Goal: Task Accomplishment & Management: Manage account settings

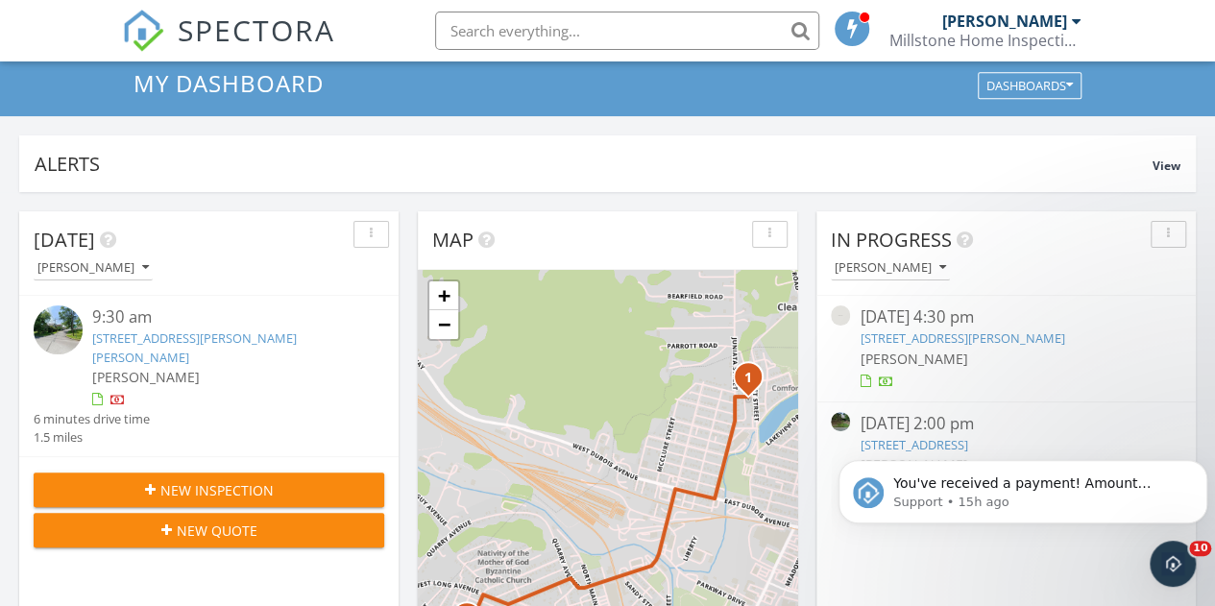
click at [915, 442] on body "You've received a payment! Amount $760.00 Fee $21.20 Net $738.80 Transaction # …" at bounding box center [1022, 486] width 369 height 119
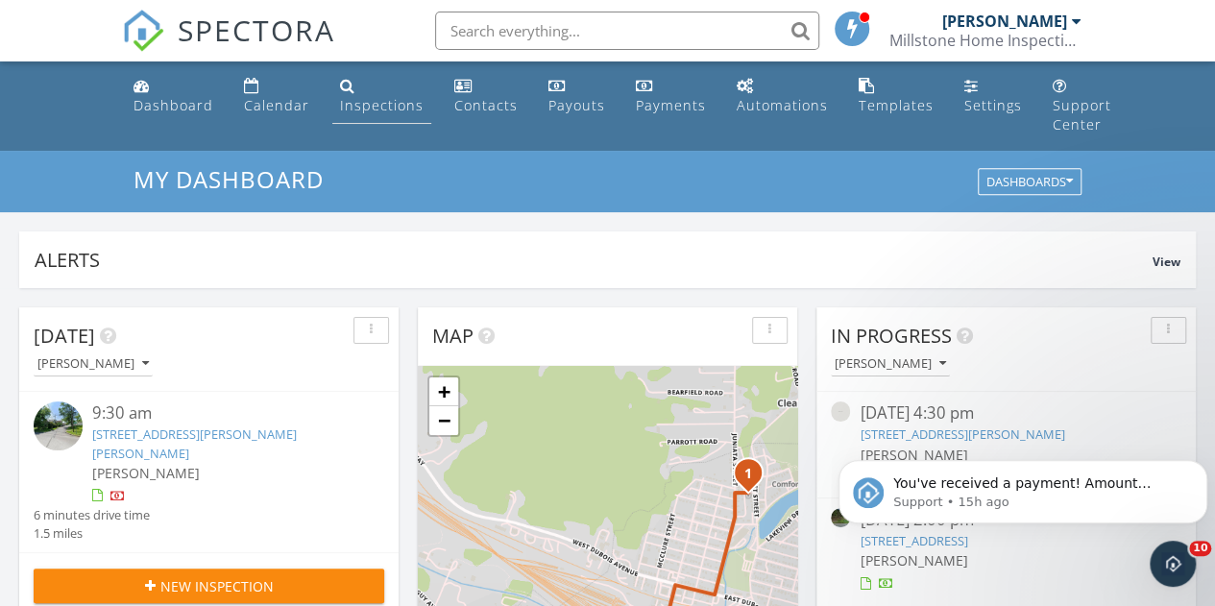
click at [374, 97] on div "Inspections" at bounding box center [382, 105] width 84 height 18
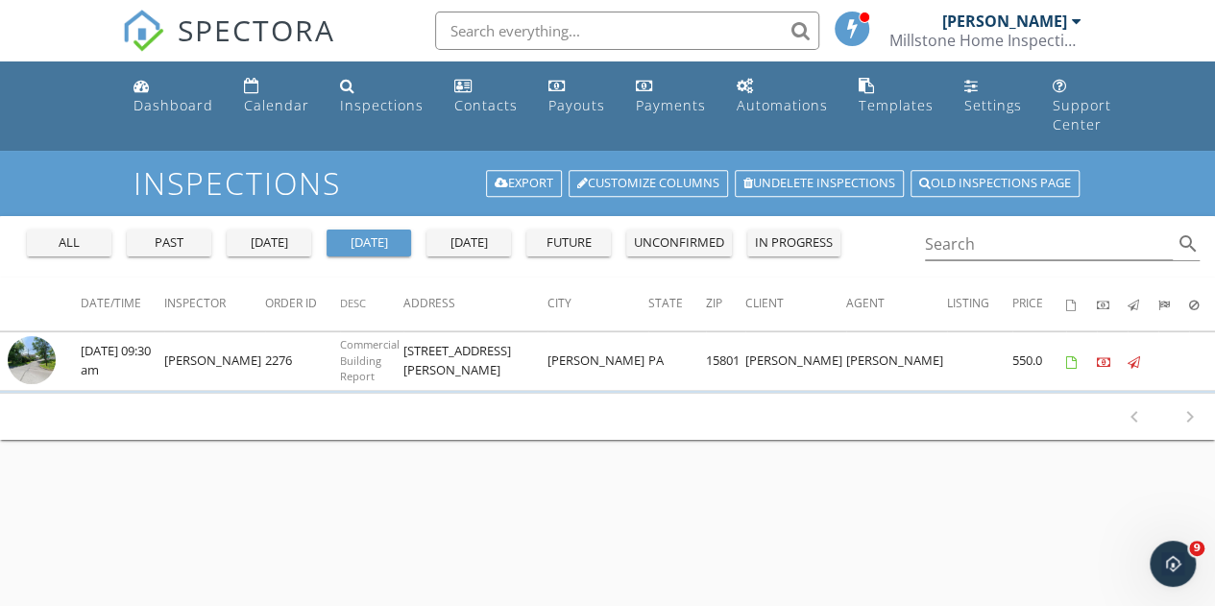
click at [85, 240] on div "all" at bounding box center [69, 242] width 69 height 19
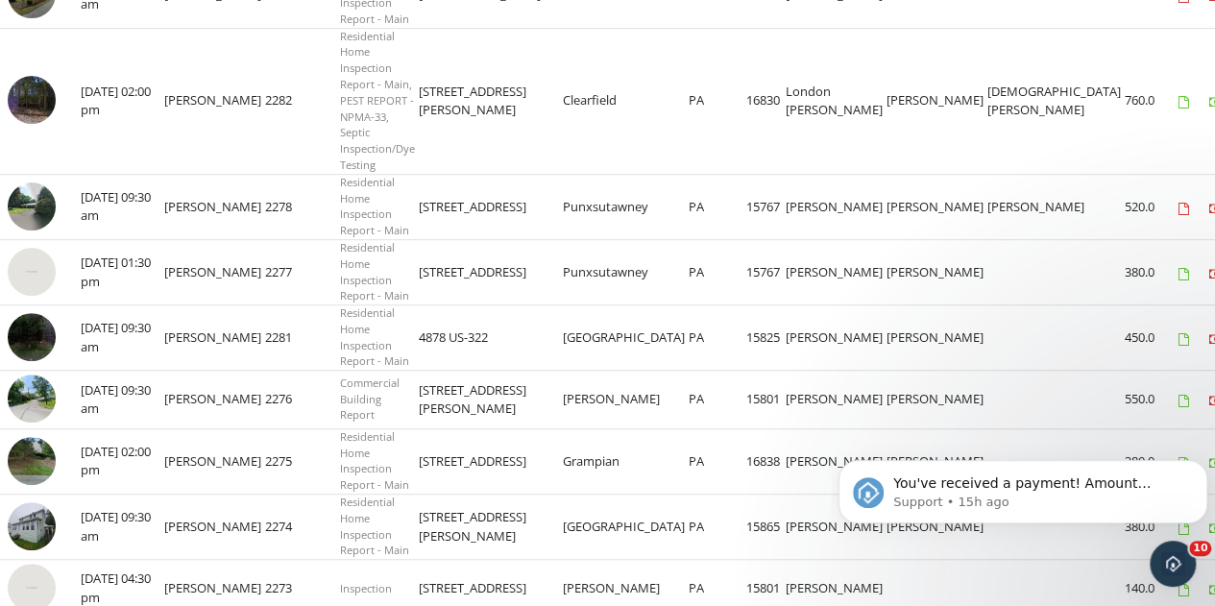
scroll to position [480, 0]
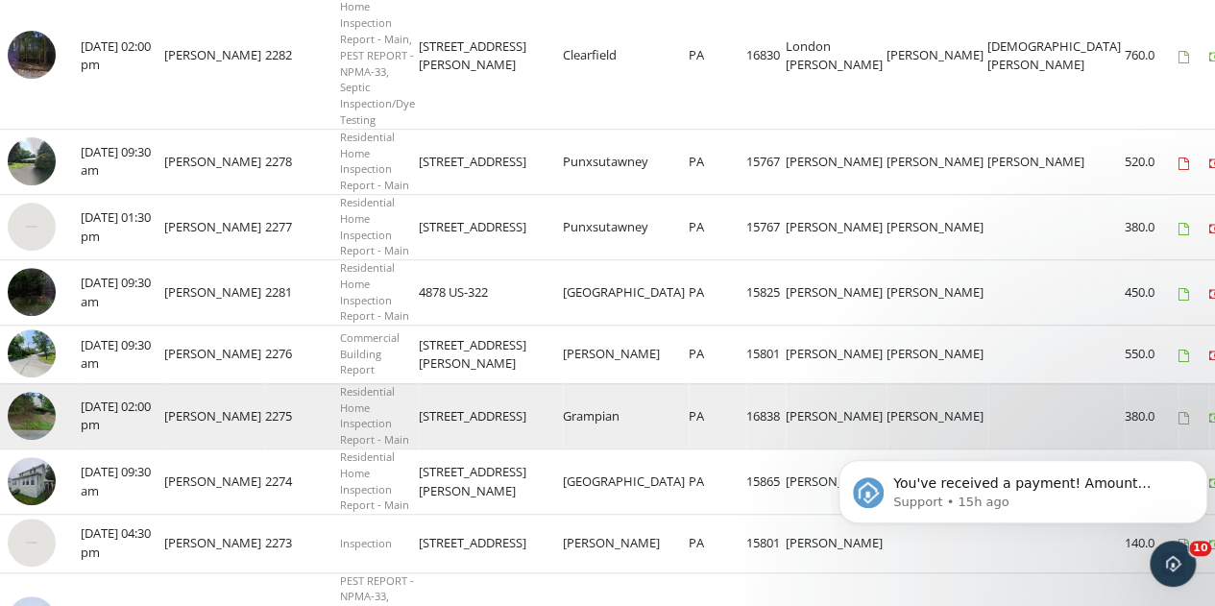
click at [28, 408] on img at bounding box center [32, 416] width 48 height 48
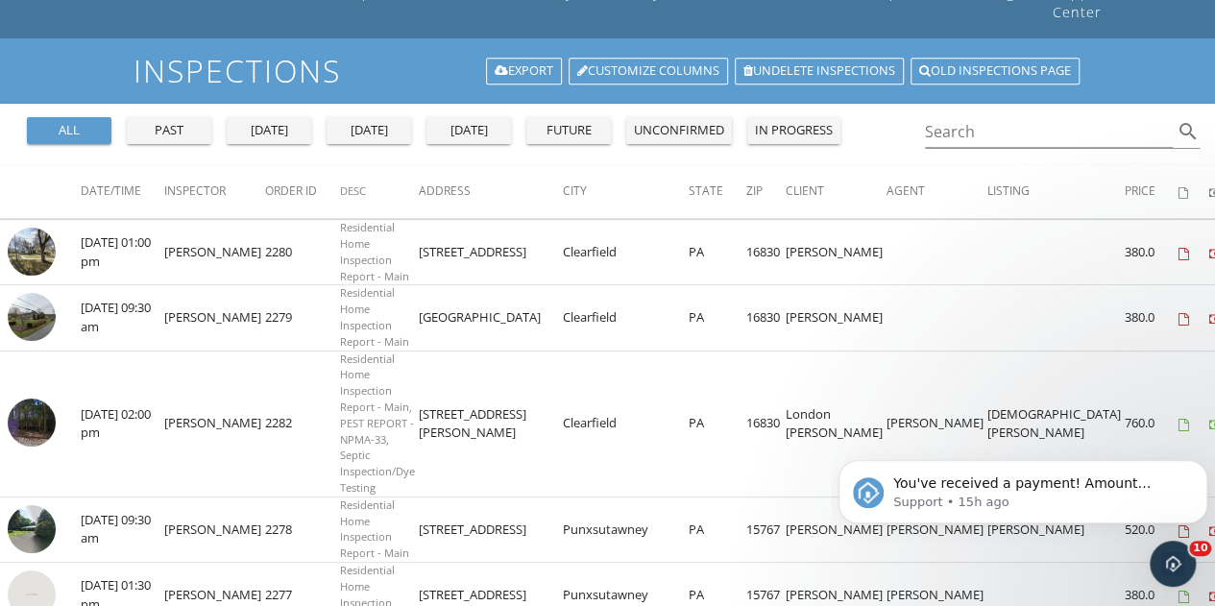
scroll to position [0, 0]
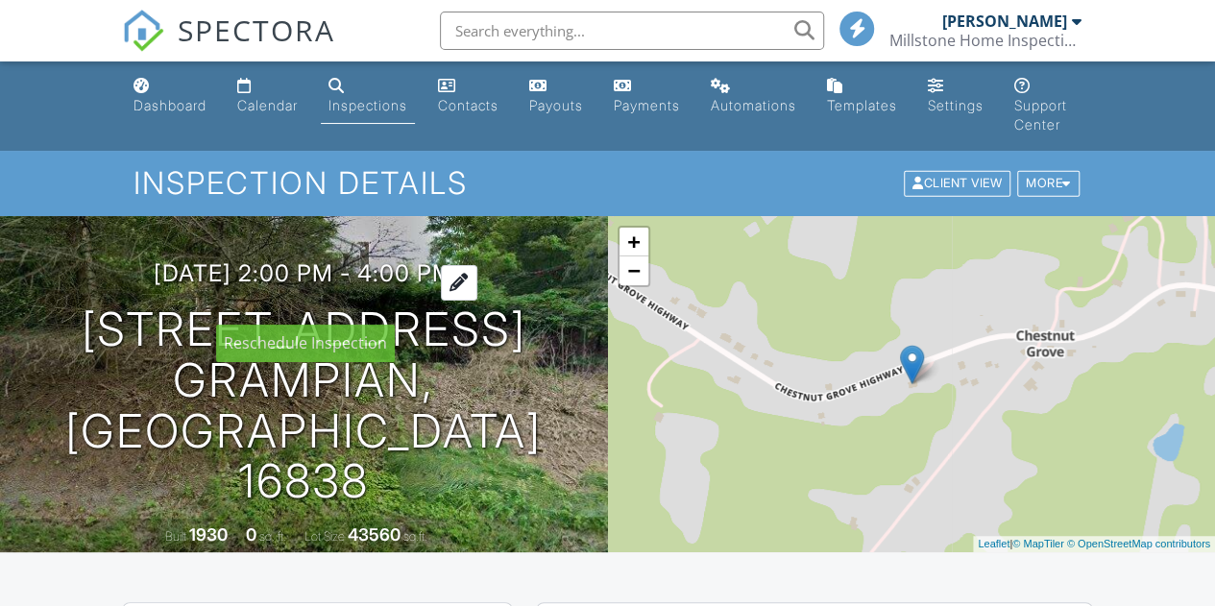
click at [477, 299] on div at bounding box center [459, 283] width 36 height 36
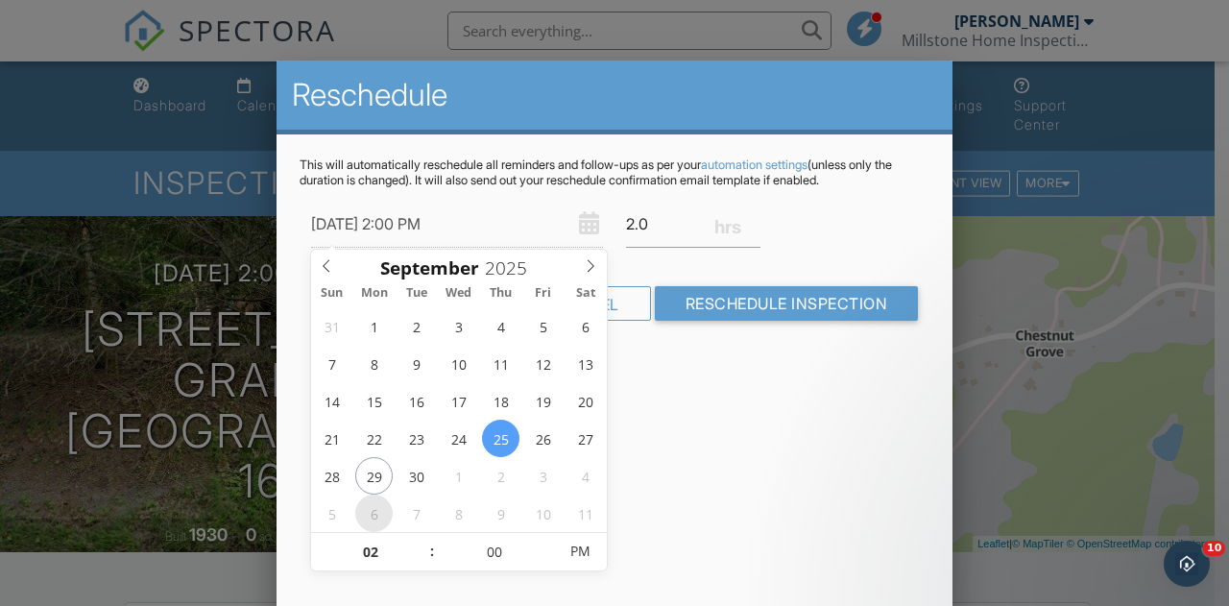
type input "[DATE] 2:00 PM"
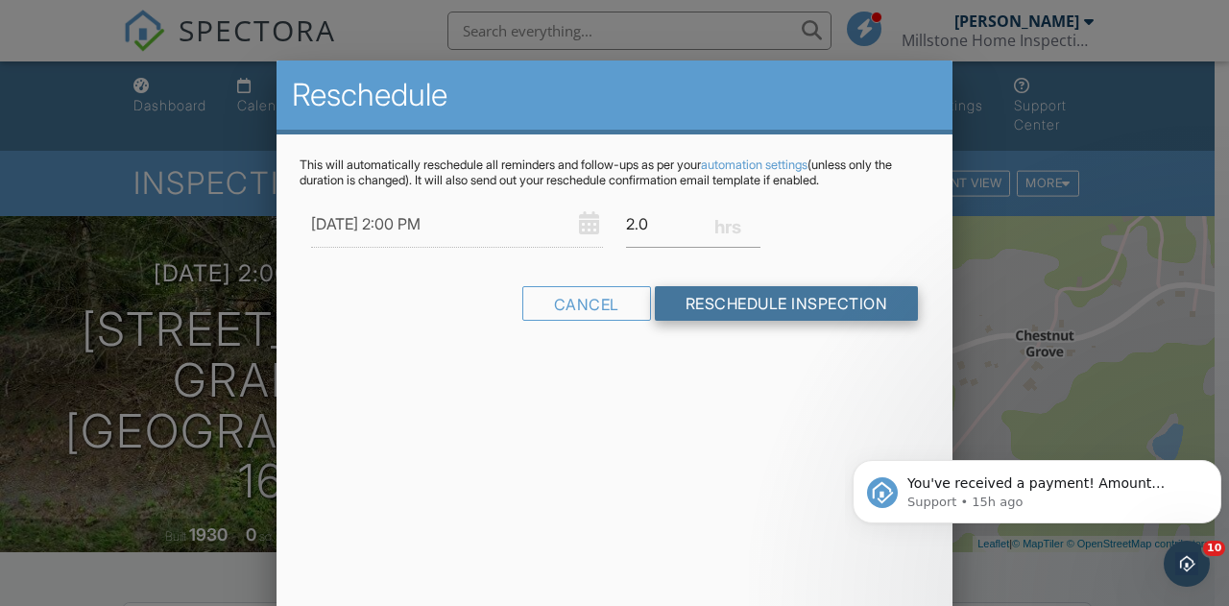
click at [770, 293] on input "Reschedule Inspection" at bounding box center [787, 303] width 264 height 35
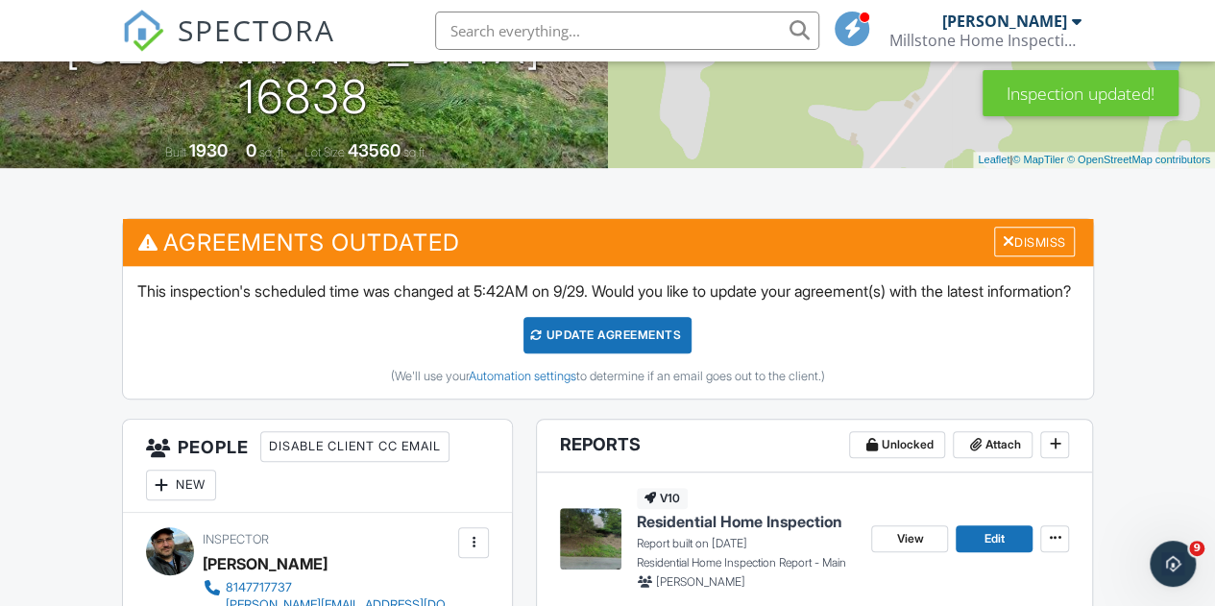
click at [591, 353] on div "Update Agreements" at bounding box center [607, 335] width 168 height 36
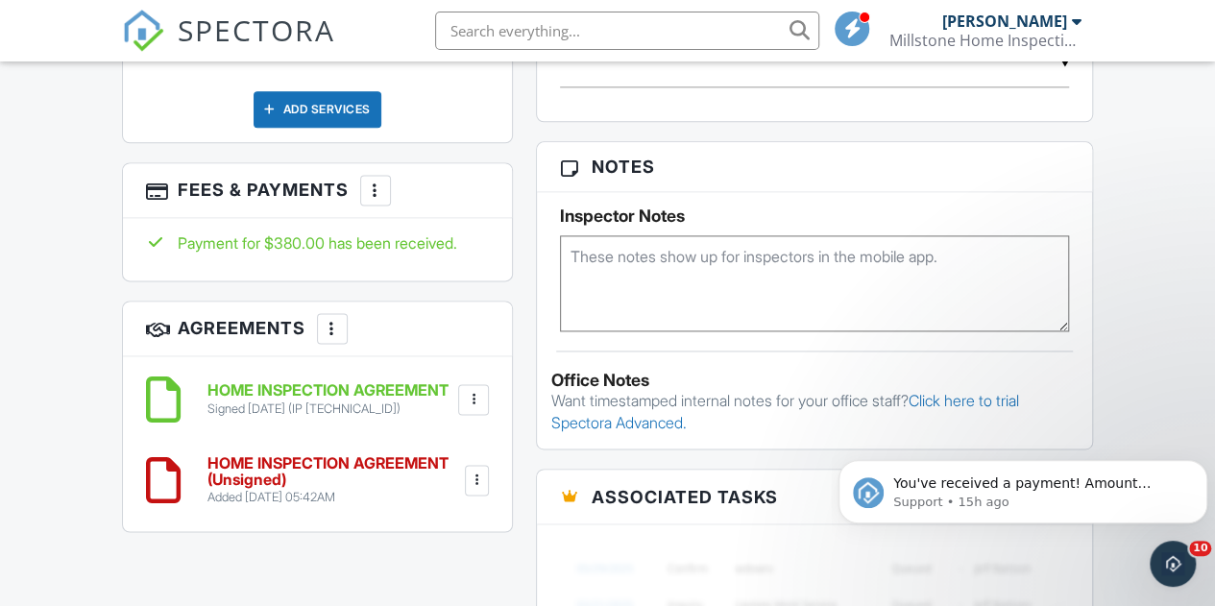
scroll to position [1304, 0]
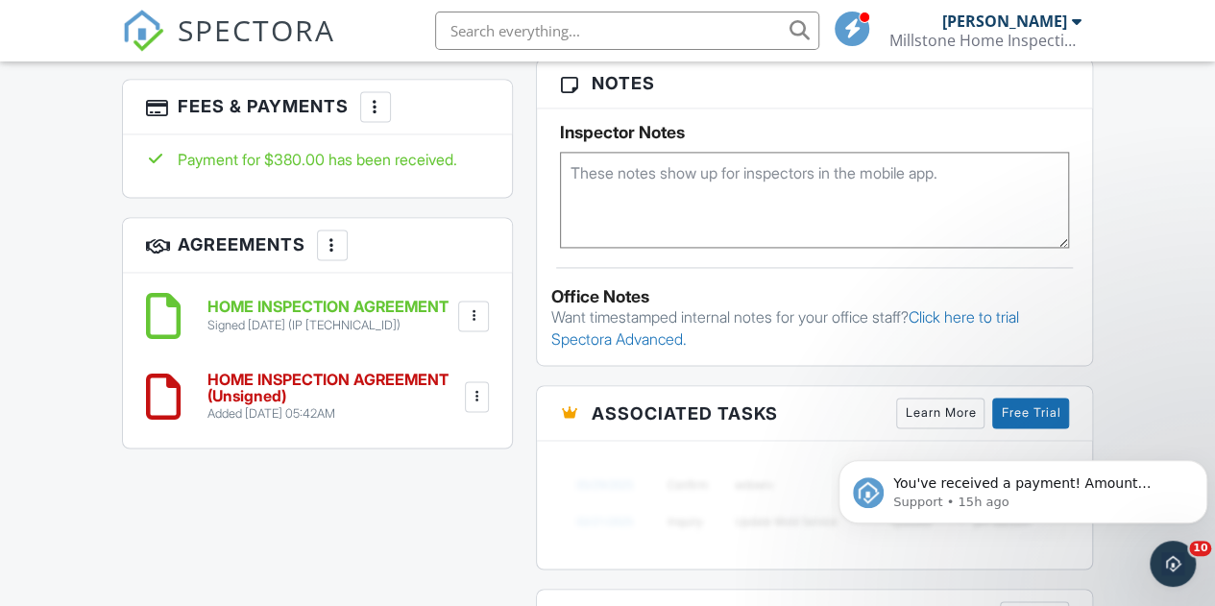
click at [476, 387] on div at bounding box center [476, 396] width 19 height 19
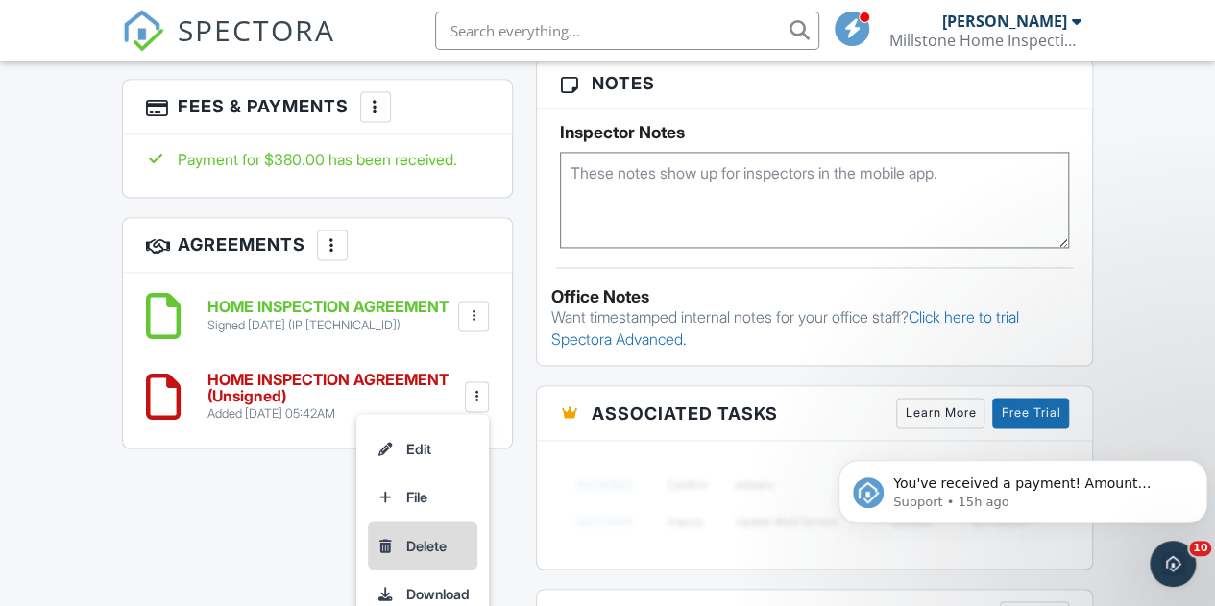
click at [439, 533] on li "Delete" at bounding box center [422, 545] width 109 height 48
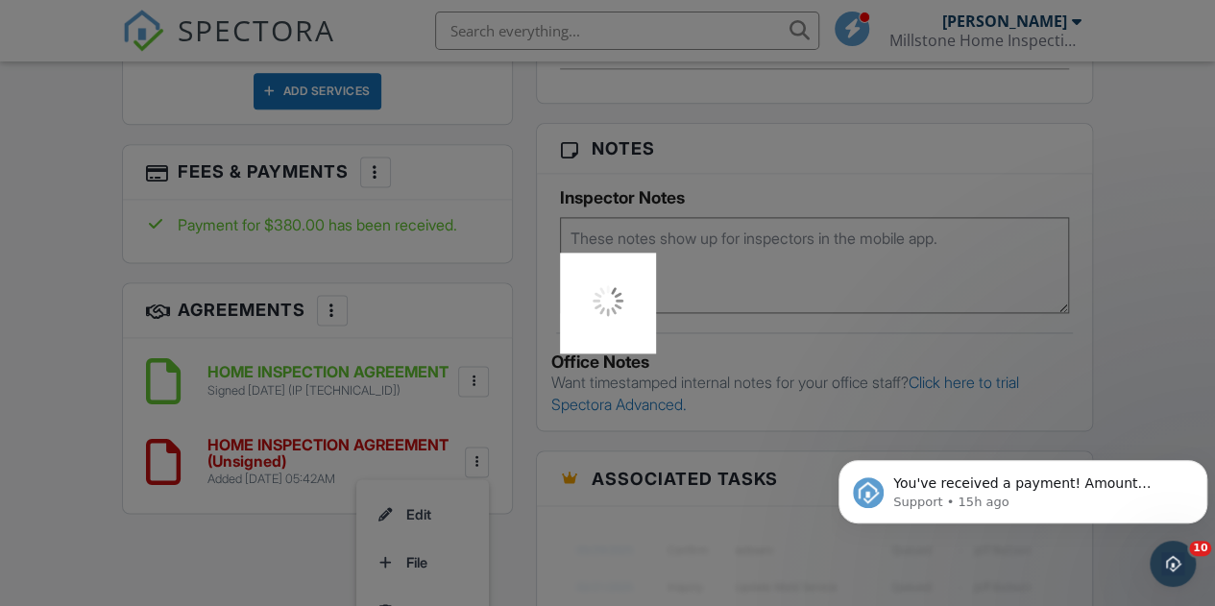
scroll to position [1208, 0]
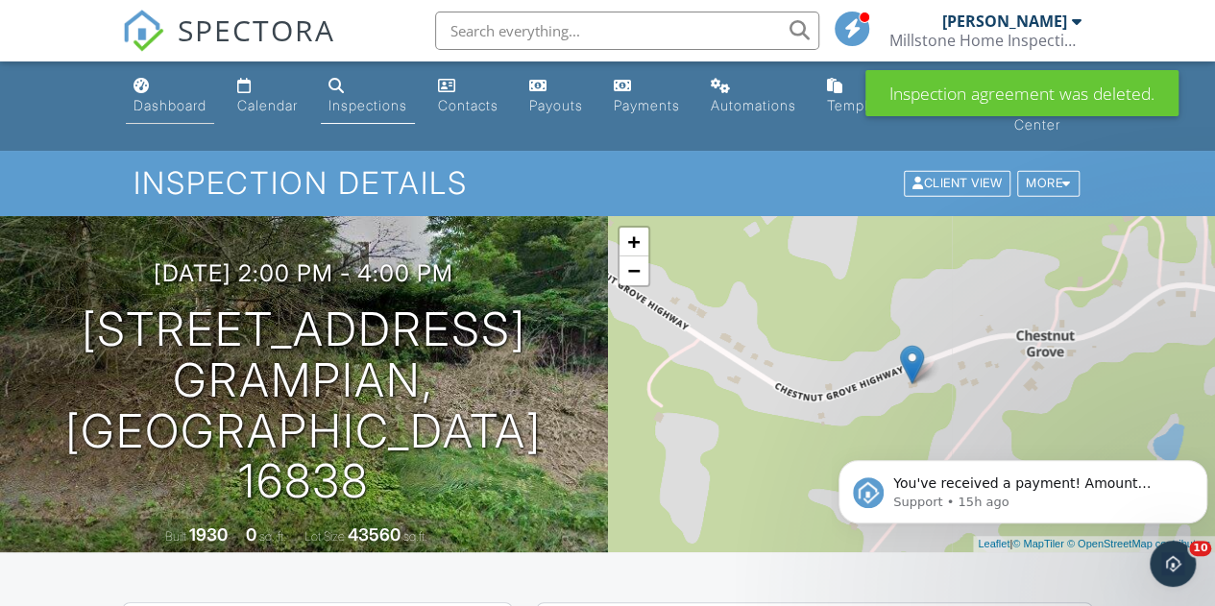
click at [152, 87] on link "Dashboard" at bounding box center [170, 96] width 88 height 55
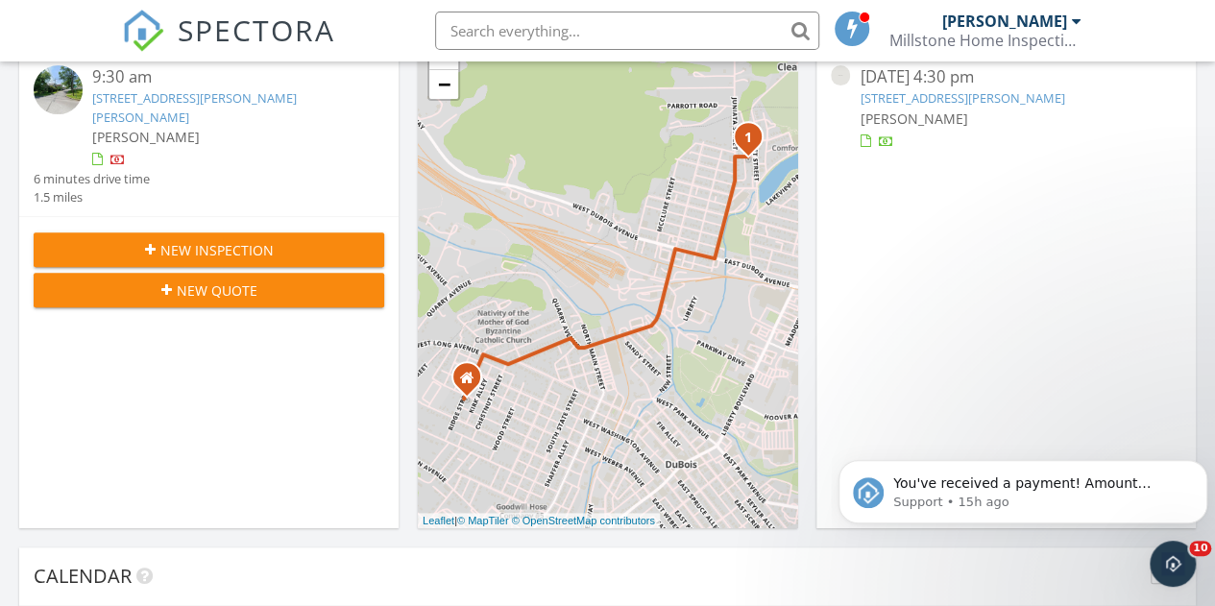
scroll to position [480, 0]
